Goal: Task Accomplishment & Management: Use online tool/utility

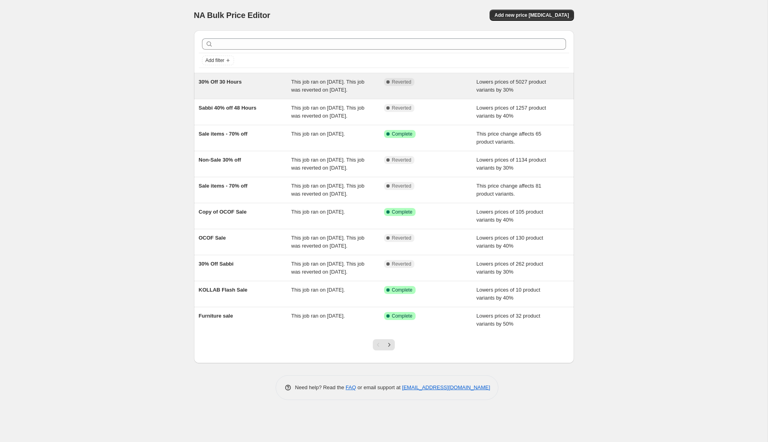
click at [470, 82] on div "Complete Reverted" at bounding box center [430, 86] width 93 height 16
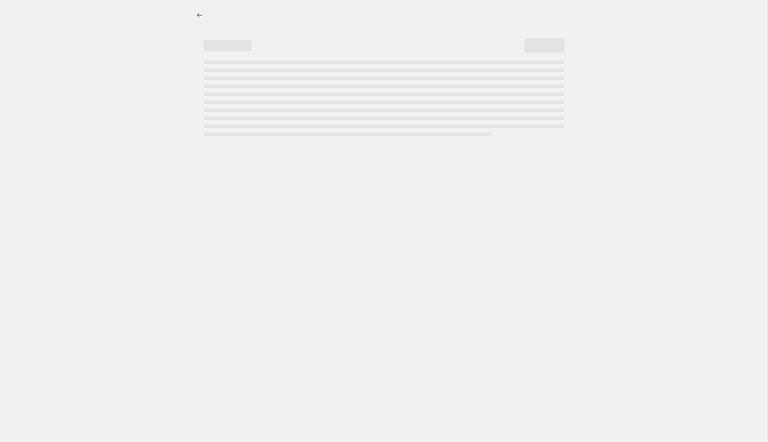
select select "percentage"
select select "not_equal"
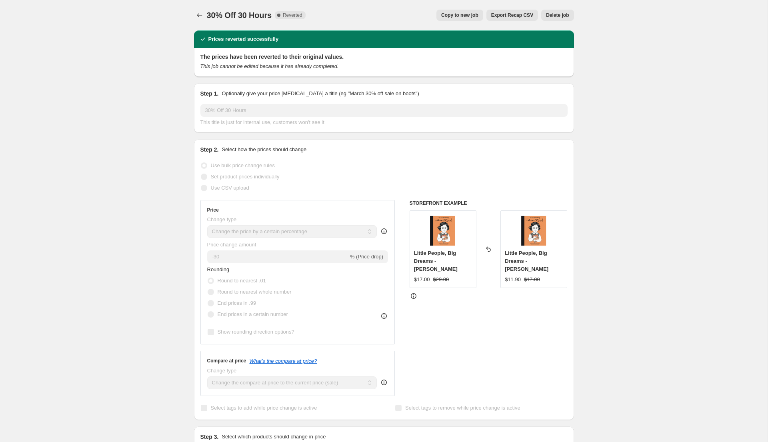
click at [466, 14] on span "Copy to new job" at bounding box center [459, 15] width 37 height 6
select select "percentage"
select select "not_equal"
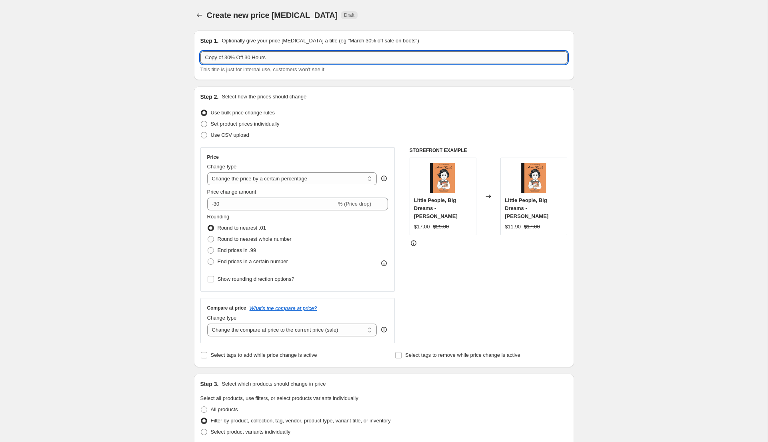
click at [246, 56] on input "Copy of 30% Off 30 Hours" at bounding box center [383, 57] width 367 height 13
type input "50% Off - Bosses in [GEOGRAPHIC_DATA]"
click at [175, 95] on div "Create new price [MEDICAL_DATA]. This page is ready Create new price [MEDICAL_D…" at bounding box center [383, 444] width 767 height 889
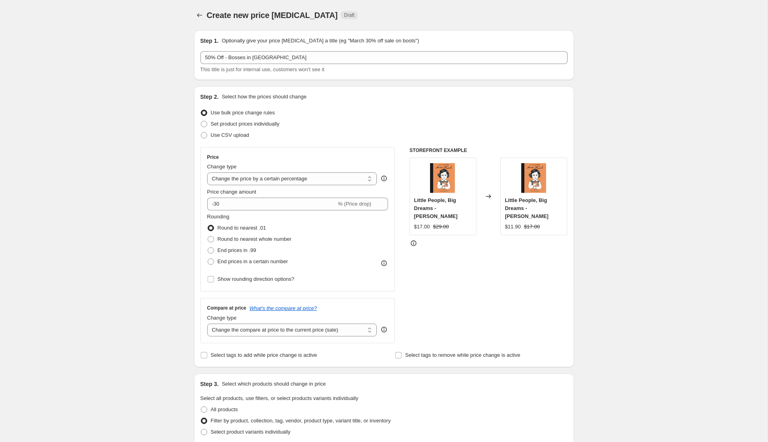
scroll to position [2, 0]
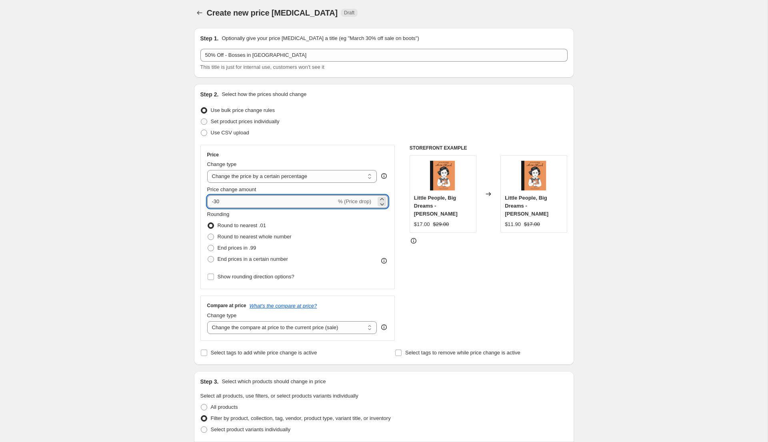
click at [223, 199] on input "-30" at bounding box center [271, 201] width 129 height 13
type input "-3"
type input "-50"
click at [158, 206] on div "Create new price [MEDICAL_DATA]. This page is ready Create new price [MEDICAL_D…" at bounding box center [383, 442] width 767 height 889
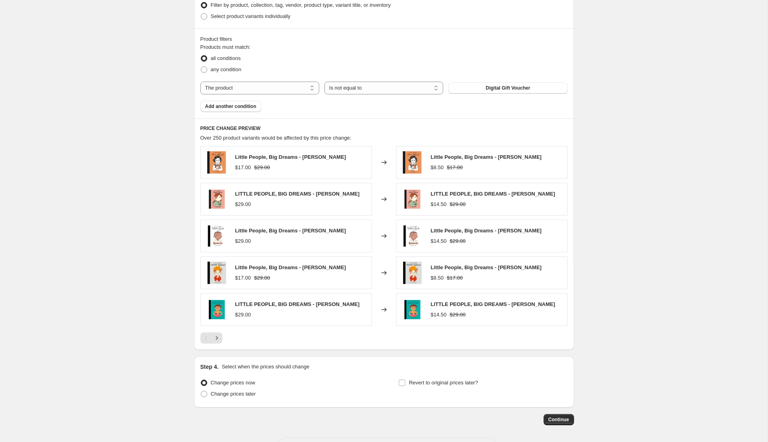
scroll to position [445, 0]
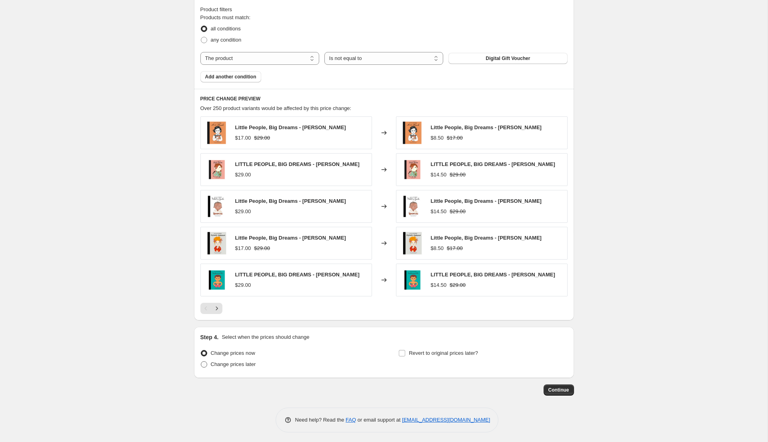
click at [202, 363] on span at bounding box center [204, 364] width 6 height 6
click at [201, 361] on input "Change prices later" at bounding box center [201, 361] width 0 height 0
radio input "true"
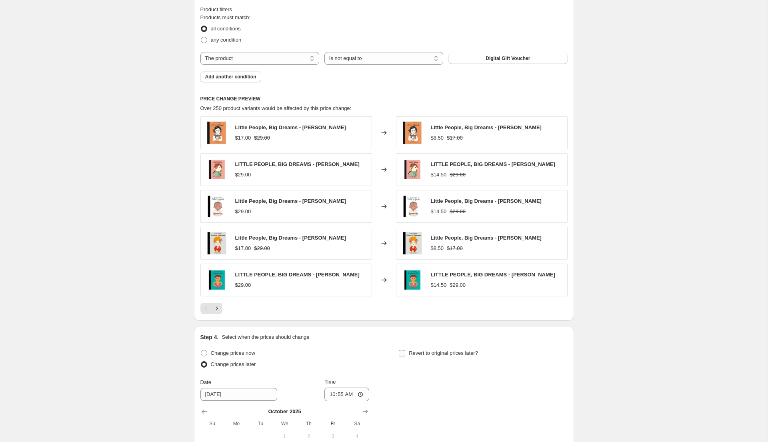
click at [404, 351] on input "Revert to original prices later?" at bounding box center [402, 353] width 6 height 6
checkbox input "true"
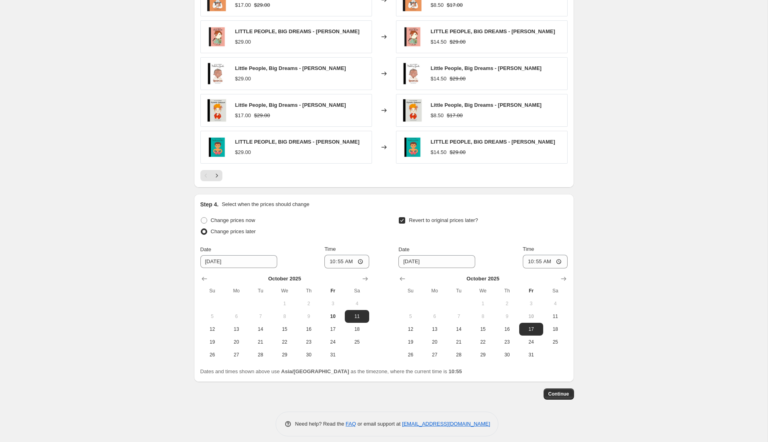
scroll to position [582, 0]
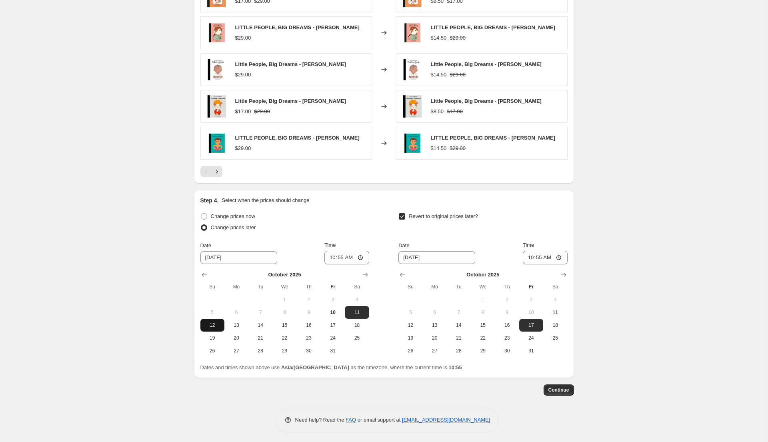
click at [215, 325] on span "12" at bounding box center [212, 325] width 18 height 6
type input "[DATE]"
click at [331, 255] on input "10:55" at bounding box center [346, 258] width 45 height 14
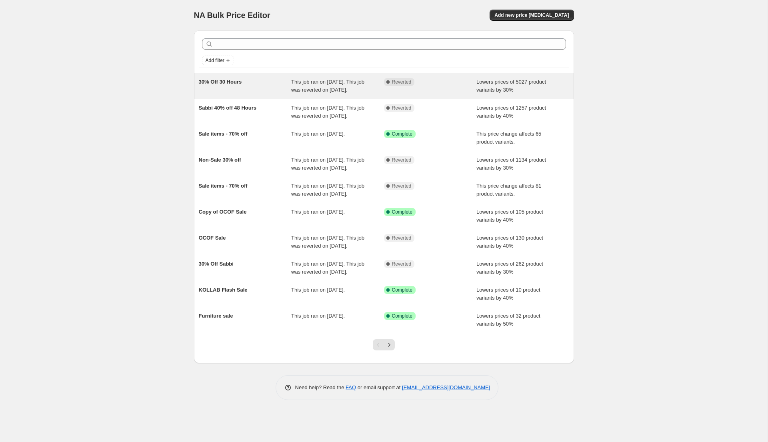
click at [521, 81] on span "Lowers prices of 5027 product variants by 30%" at bounding box center [511, 86] width 70 height 14
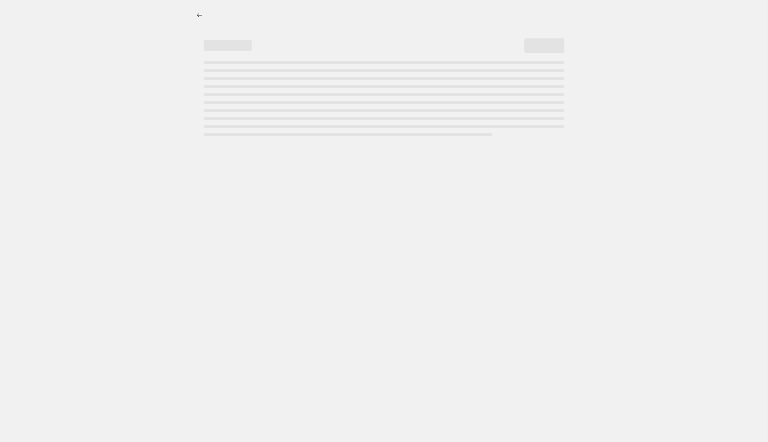
select select "percentage"
select select "not_equal"
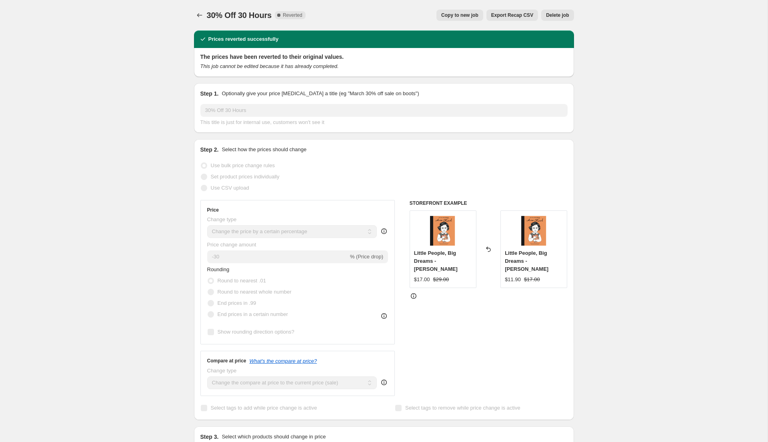
click at [466, 14] on span "Copy to new job" at bounding box center [459, 15] width 37 height 6
select select "percentage"
select select "not_equal"
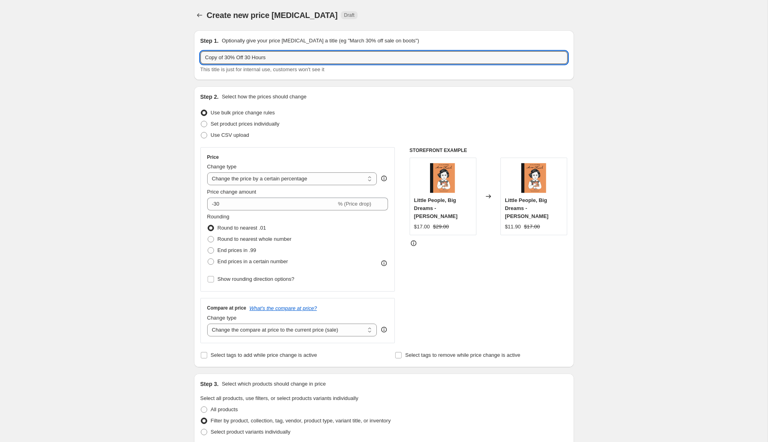
drag, startPoint x: 227, startPoint y: 57, endPoint x: 178, endPoint y: 56, distance: 50.0
click at [179, 56] on div "Create new price change job. This page is ready Create new price change job Dra…" at bounding box center [383, 444] width 767 height 889
drag, startPoint x: 259, startPoint y: 58, endPoint x: 227, endPoint y: 58, distance: 31.6
click at [227, 58] on input "50% Off 30 Hours" at bounding box center [383, 57] width 367 height 13
type input "50% Off - Bosses in [GEOGRAPHIC_DATA]"
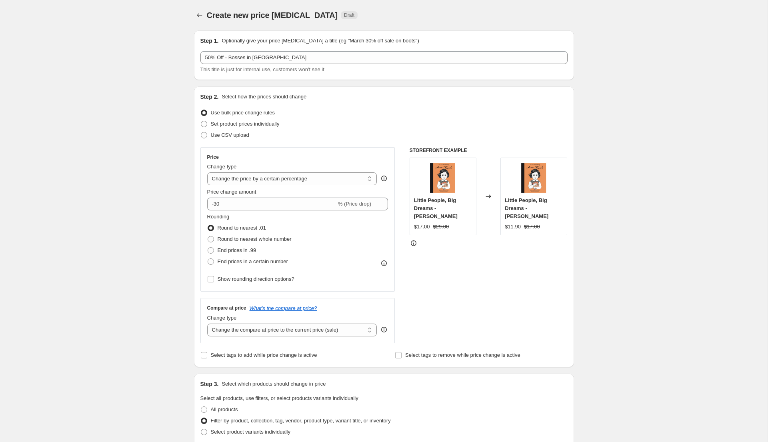
click at [150, 120] on div "Create new price [MEDICAL_DATA]. This page is ready Create new price [MEDICAL_D…" at bounding box center [383, 444] width 767 height 889
click at [227, 202] on input "-30" at bounding box center [271, 203] width 129 height 13
type input "-3"
type input "-50"
click at [109, 228] on div "Create new price [MEDICAL_DATA]. This page is ready Create new price [MEDICAL_D…" at bounding box center [383, 444] width 767 height 889
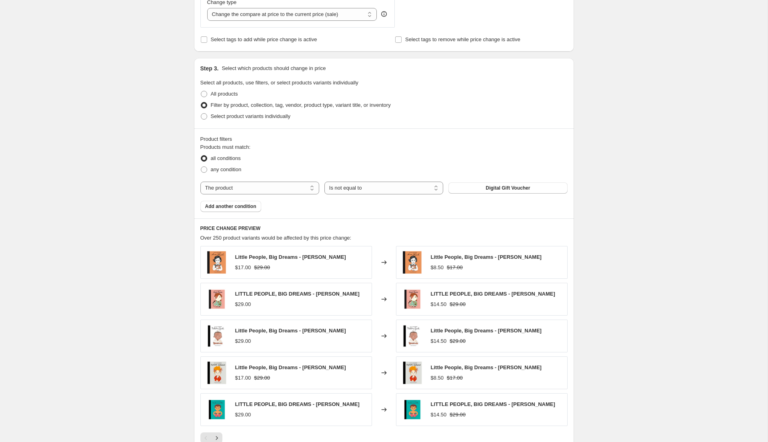
scroll to position [445, 0]
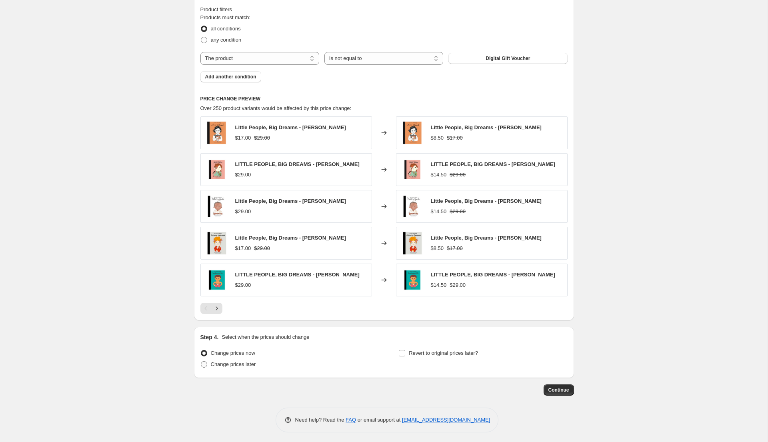
click at [243, 362] on span "Change prices later" at bounding box center [233, 364] width 45 height 6
click at [201, 361] on input "Change prices later" at bounding box center [201, 361] width 0 height 0
radio input "true"
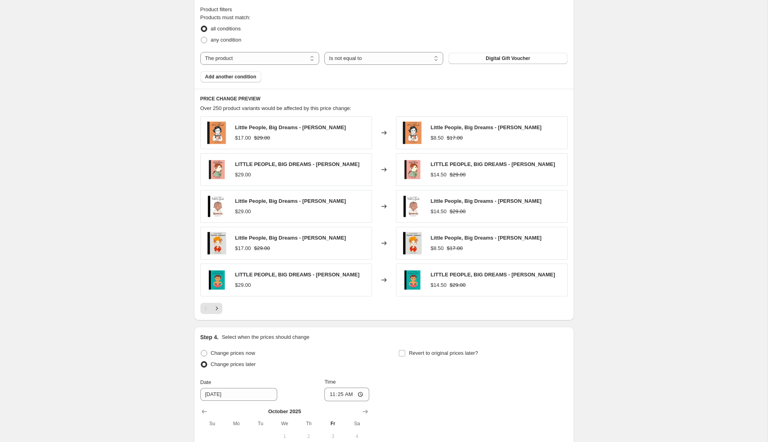
scroll to position [582, 0]
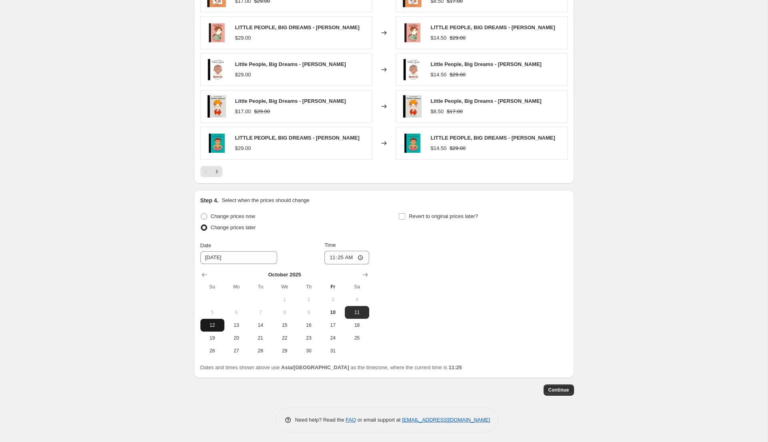
click at [217, 323] on span "12" at bounding box center [212, 325] width 18 height 6
type input "[DATE]"
click at [331, 254] on input "11:25" at bounding box center [346, 258] width 45 height 14
click at [338, 255] on input "01:25" at bounding box center [346, 258] width 45 height 14
type input "13:30"
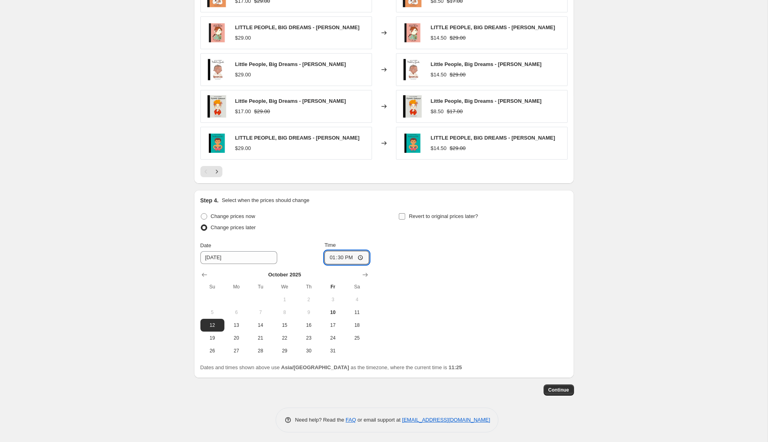
click at [402, 213] on span at bounding box center [401, 216] width 7 height 7
click at [402, 213] on input "Revert to original prices later?" at bounding box center [402, 216] width 6 height 6
checkbox input "true"
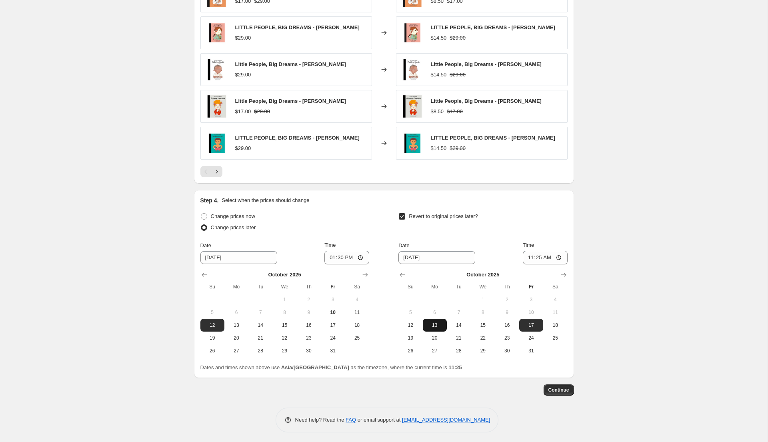
click at [429, 323] on span "13" at bounding box center [435, 325] width 18 height 6
type input "10/13/2025"
click at [527, 257] on input "11:25" at bounding box center [545, 258] width 45 height 14
click at [527, 256] on input "16:00" at bounding box center [545, 258] width 45 height 14
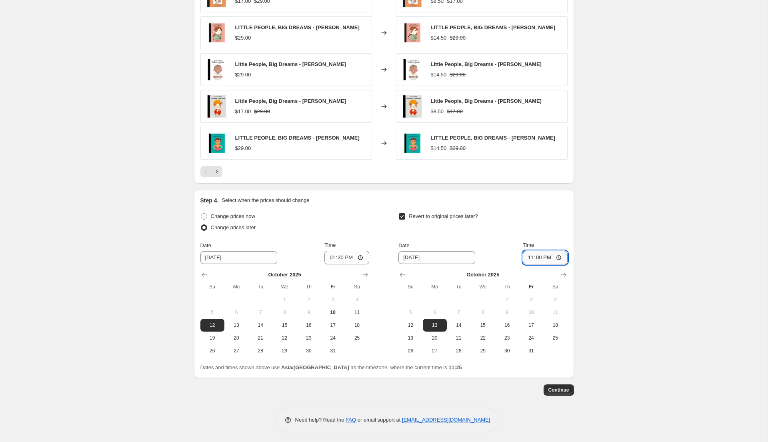
click at [546, 255] on input "23:00" at bounding box center [545, 258] width 45 height 14
type input "11:00"
click at [555, 389] on span "Continue" at bounding box center [558, 390] width 21 height 6
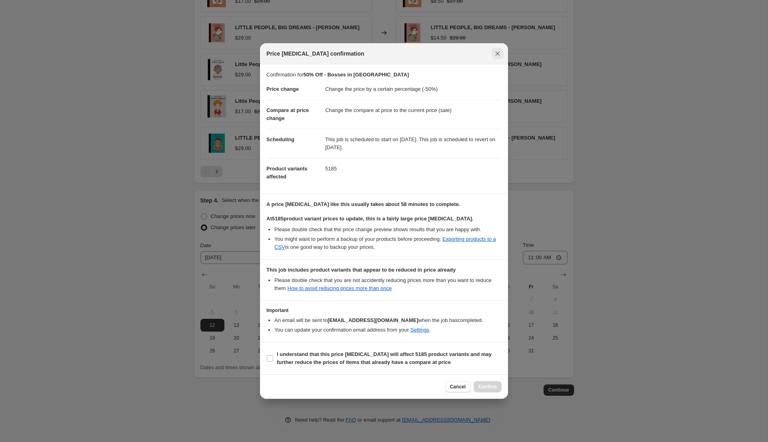
click at [496, 56] on icon "Close" at bounding box center [497, 54] width 8 height 8
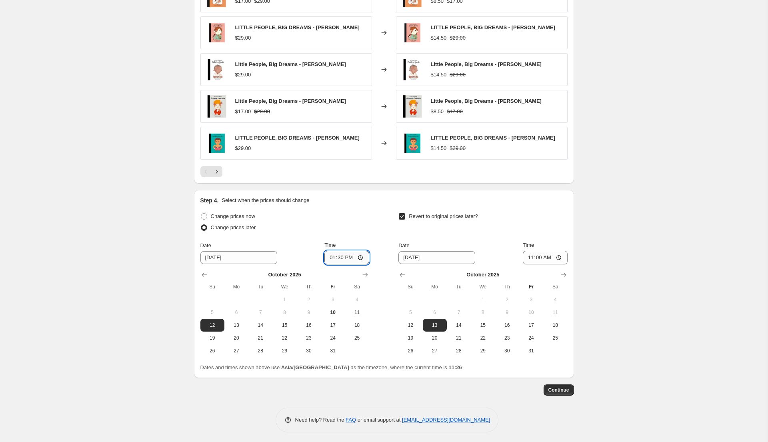
click at [339, 256] on input "13:30" at bounding box center [346, 258] width 45 height 14
type input "13:00"
click at [376, 238] on div "Change prices now Change prices later Date 10/12/2025 Time 13:00 October 2025 S…" at bounding box center [383, 284] width 367 height 146
click at [529, 255] on input "11:00" at bounding box center [545, 258] width 45 height 14
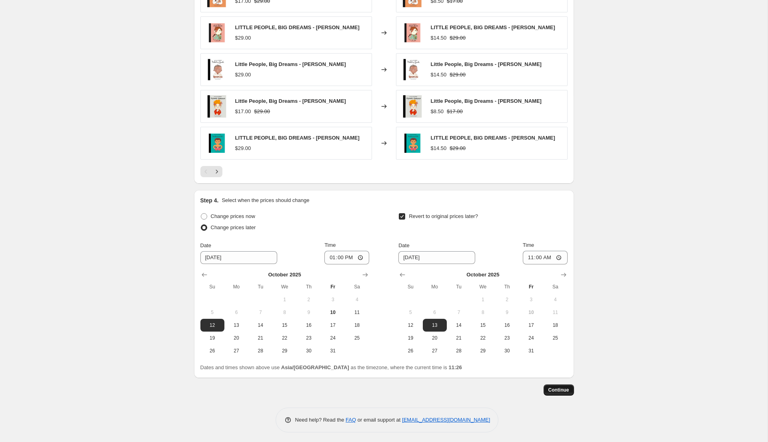
click at [549, 389] on span "Continue" at bounding box center [558, 390] width 21 height 6
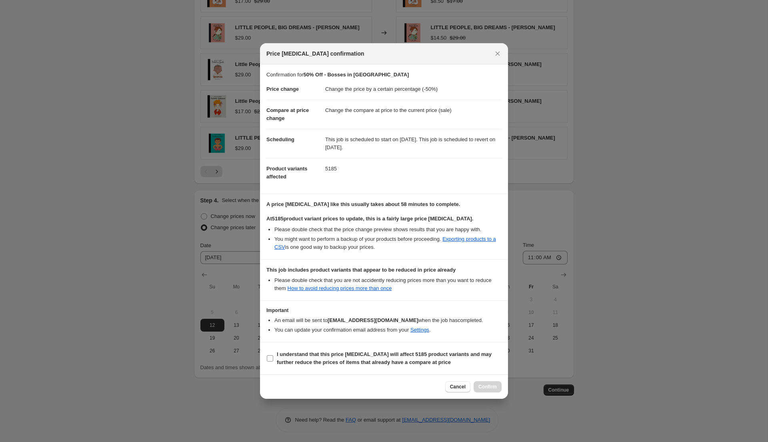
click at [270, 355] on input "I understand that this price change job will affect 5185 product variants and m…" at bounding box center [270, 358] width 6 height 6
checkbox input "true"
click at [486, 386] on span "Confirm" at bounding box center [487, 386] width 18 height 6
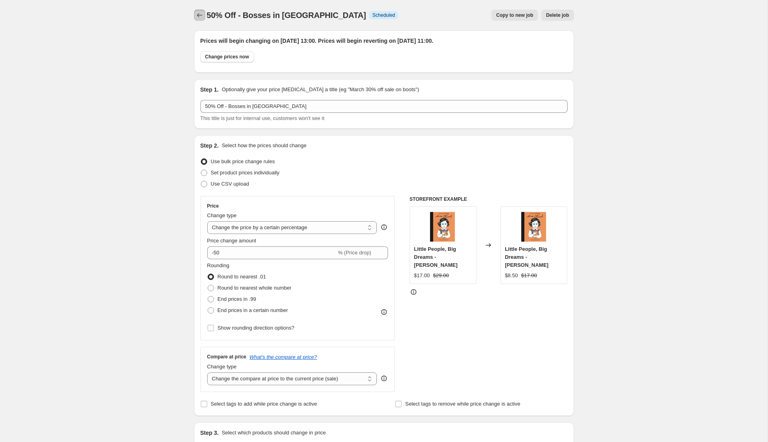
click at [196, 16] on icon "Price change jobs" at bounding box center [199, 15] width 8 height 8
